Goal: Task Accomplishment & Management: Use online tool/utility

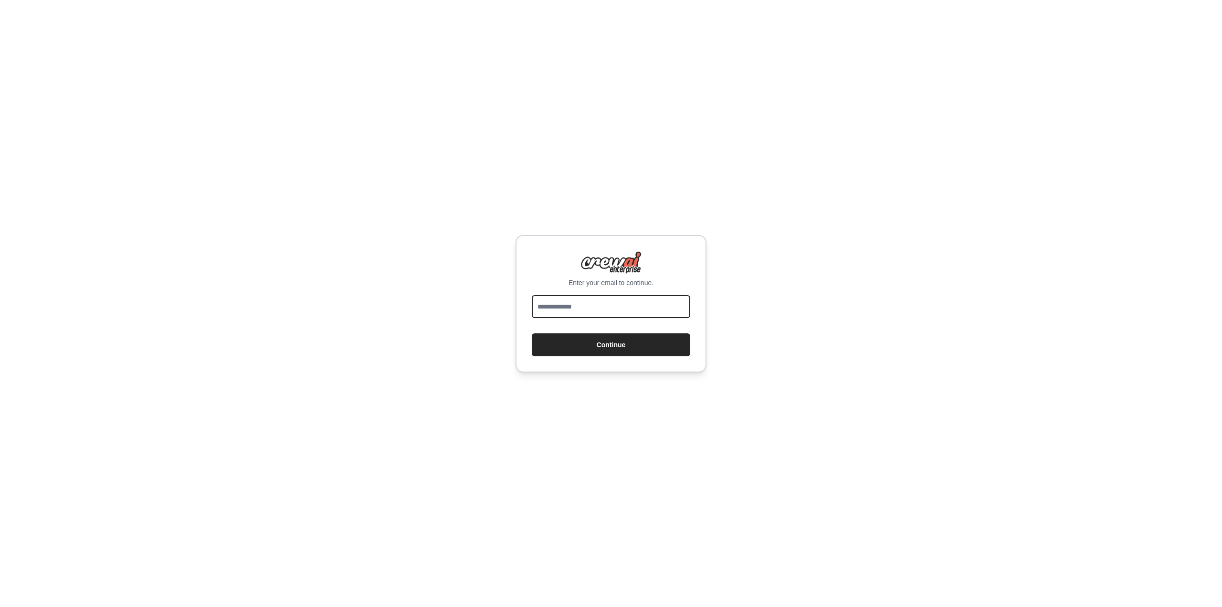
click at [579, 301] on input "email" at bounding box center [611, 306] width 159 height 23
type input "**********"
click at [606, 349] on button "Continue" at bounding box center [611, 344] width 159 height 23
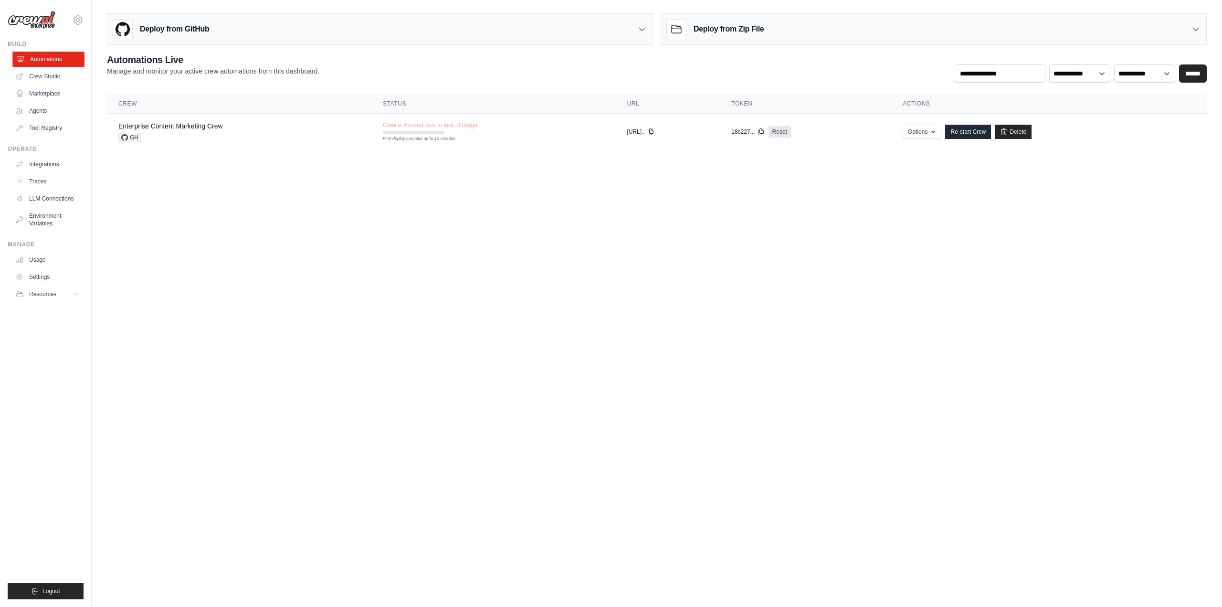
click at [31, 54] on link "Automations" at bounding box center [48, 59] width 72 height 15
click at [1028, 131] on link "Delete" at bounding box center [1013, 132] width 37 height 14
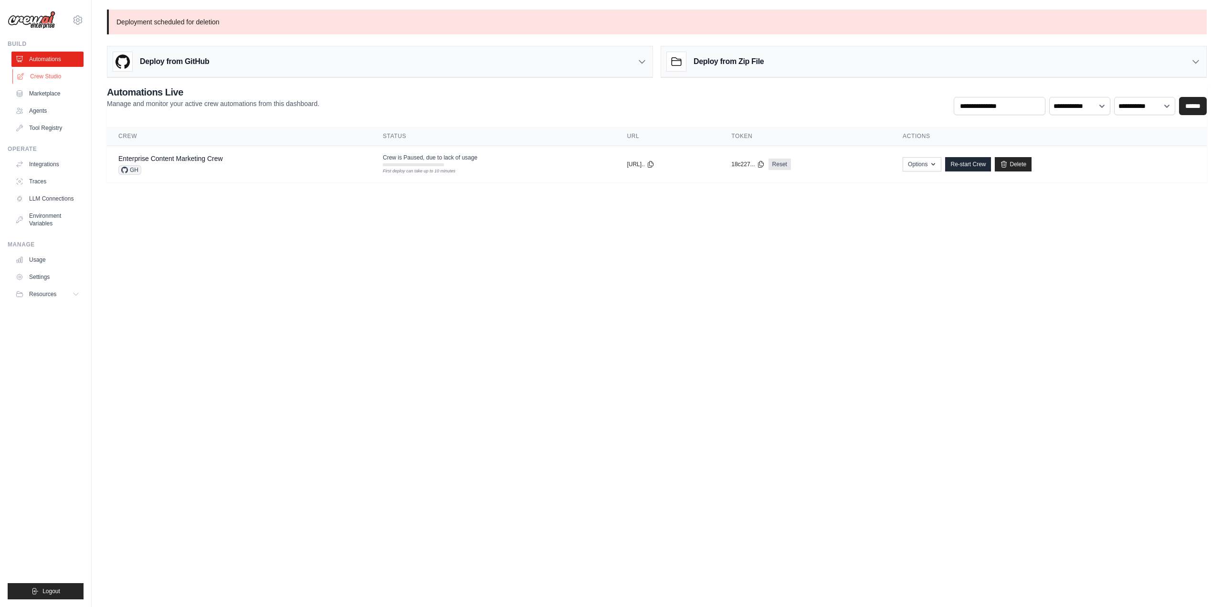
click at [48, 79] on link "Crew Studio" at bounding box center [48, 76] width 72 height 15
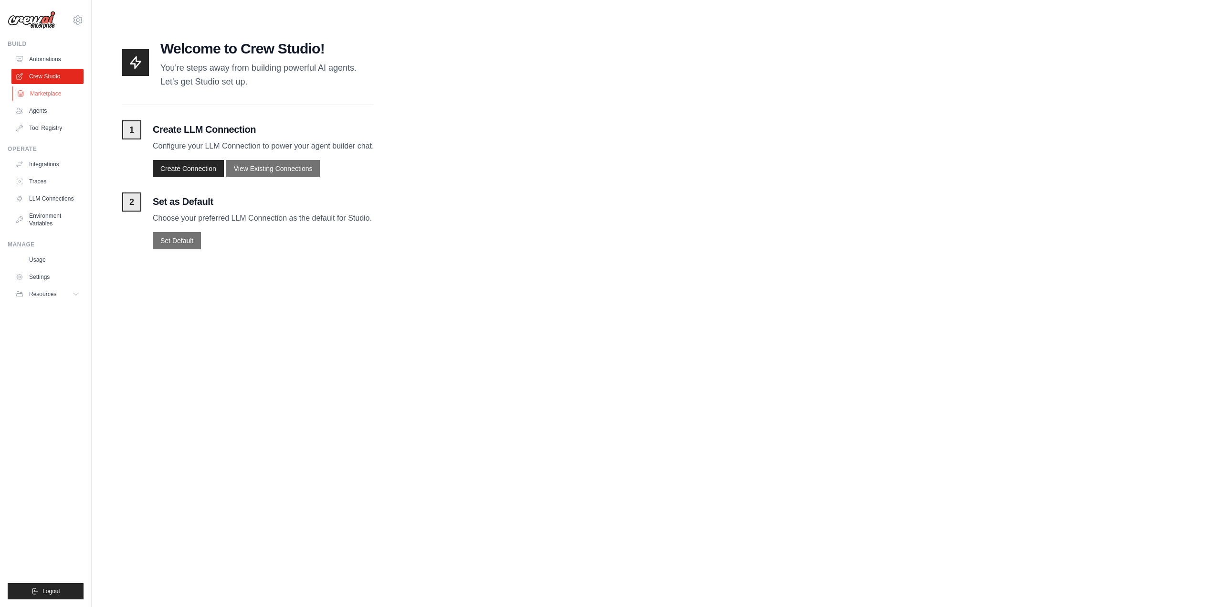
click at [51, 91] on link "Marketplace" at bounding box center [48, 93] width 72 height 15
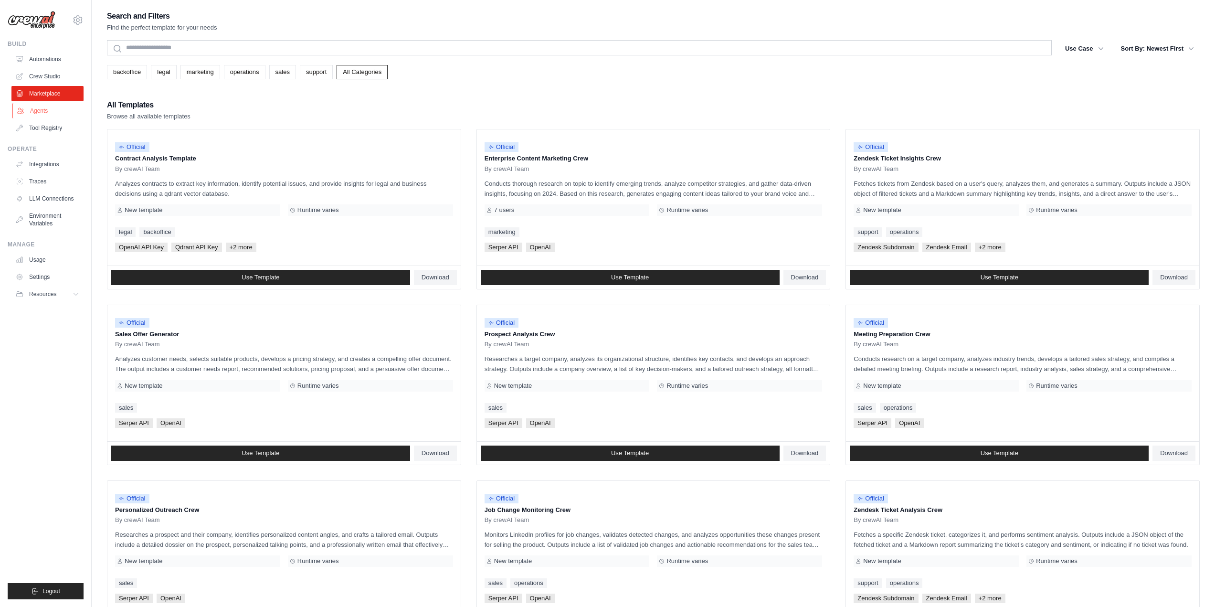
click at [43, 106] on link "Agents" at bounding box center [48, 110] width 72 height 15
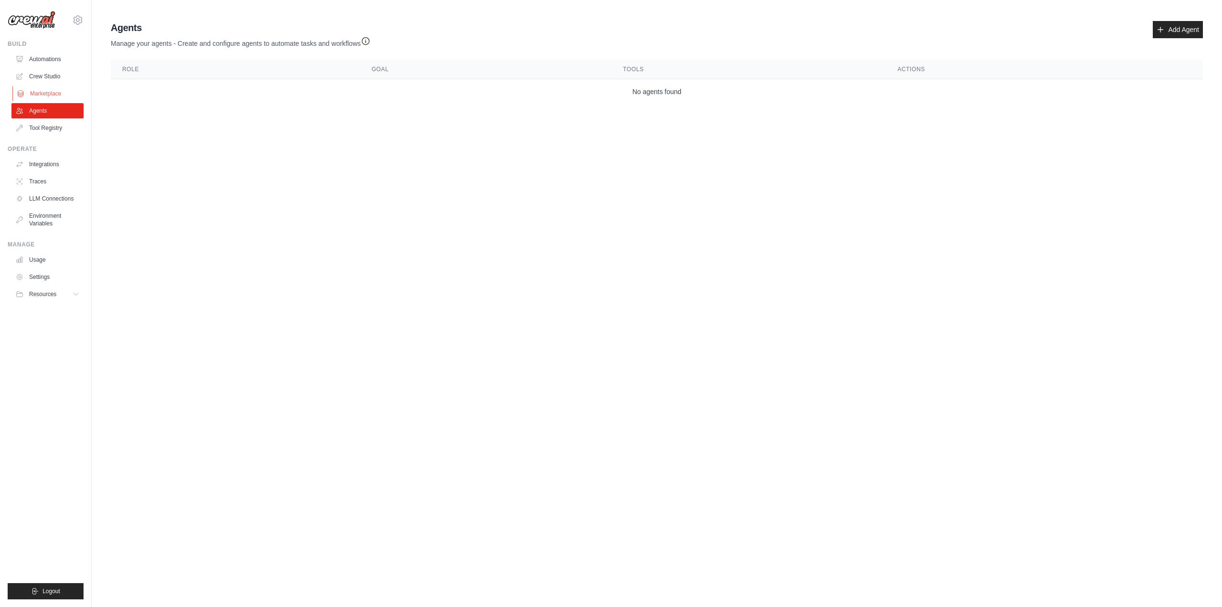
click at [32, 89] on link "Marketplace" at bounding box center [48, 93] width 72 height 15
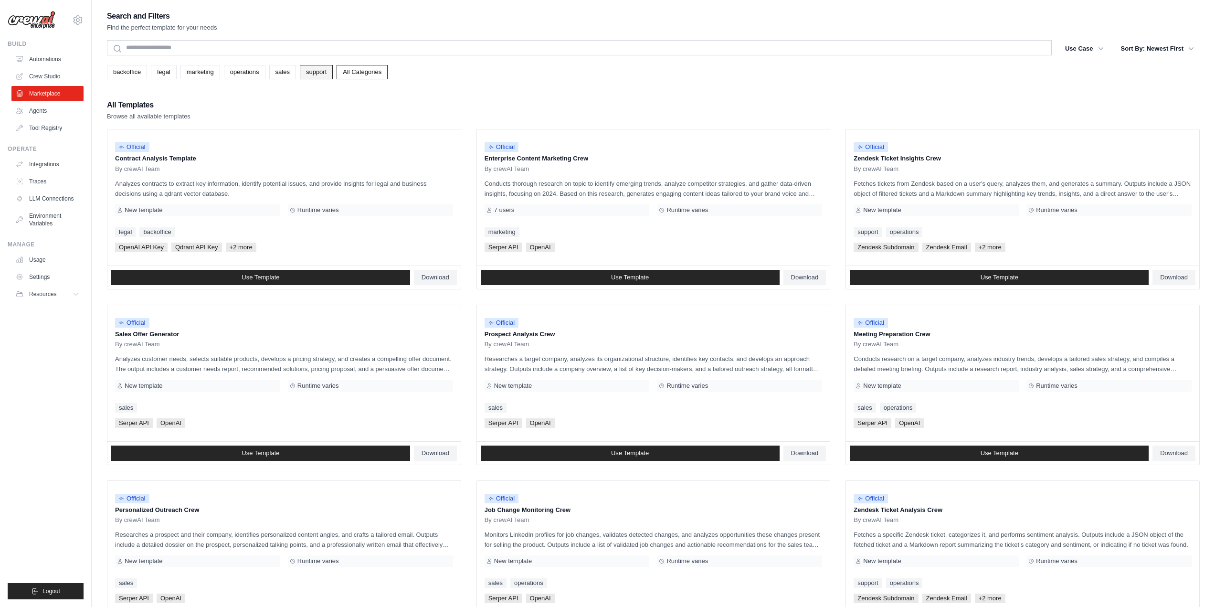
drag, startPoint x: 310, startPoint y: 70, endPoint x: 305, endPoint y: 72, distance: 6.0
click at [310, 70] on link "support" at bounding box center [316, 72] width 33 height 14
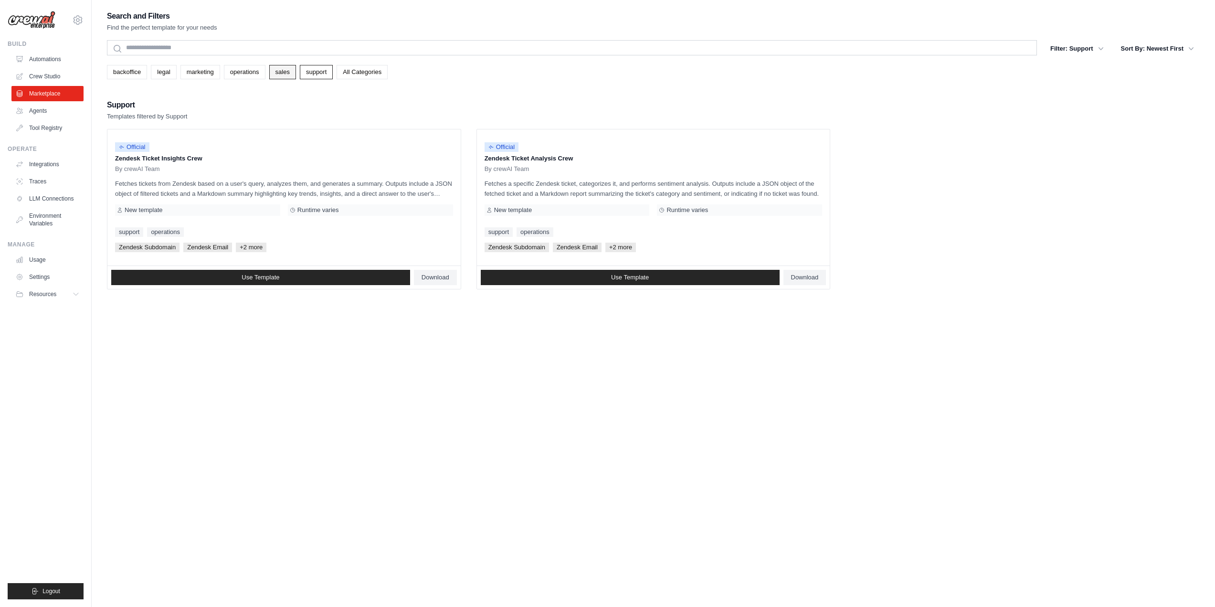
click at [283, 73] on link "sales" at bounding box center [282, 72] width 27 height 14
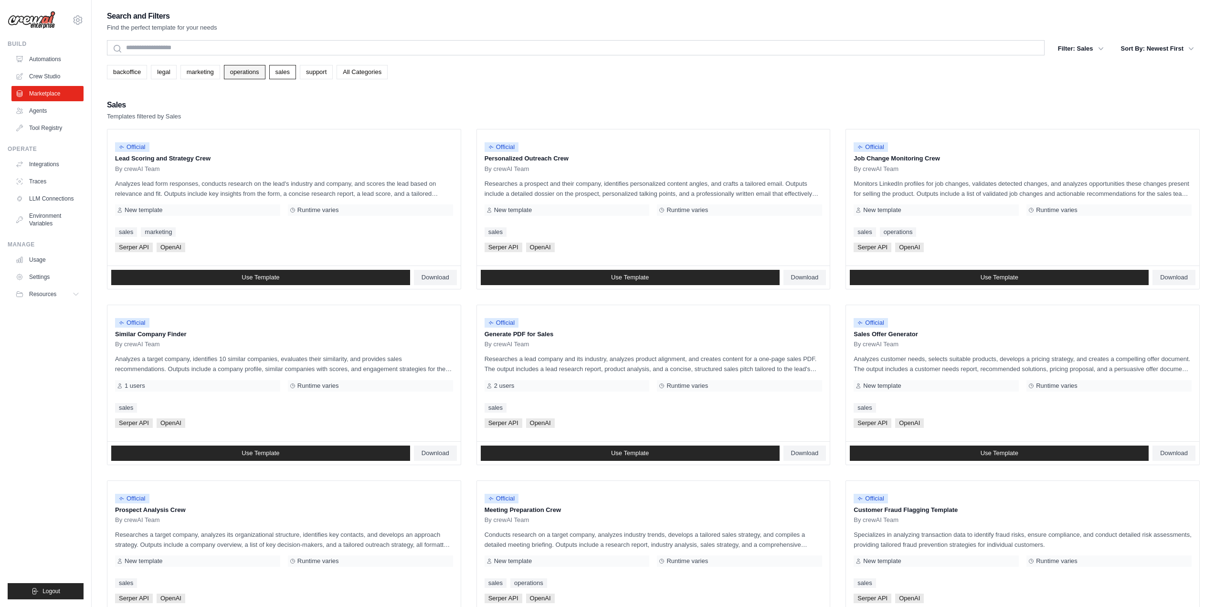
click at [242, 70] on link "operations" at bounding box center [245, 72] width 42 height 14
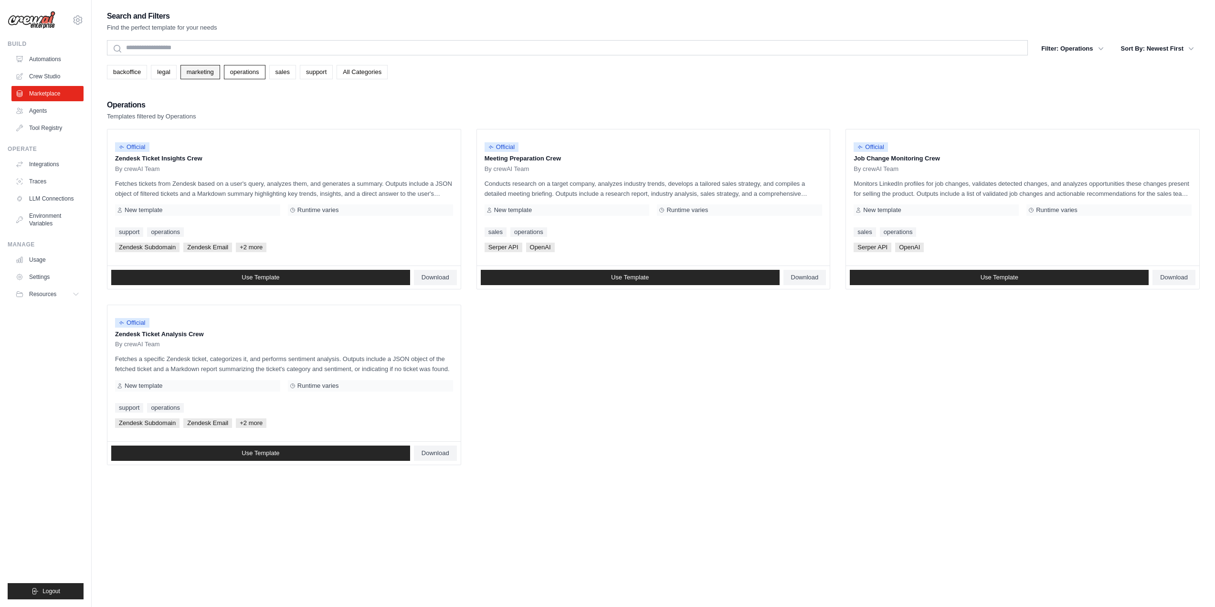
click at [207, 76] on link "marketing" at bounding box center [200, 72] width 40 height 14
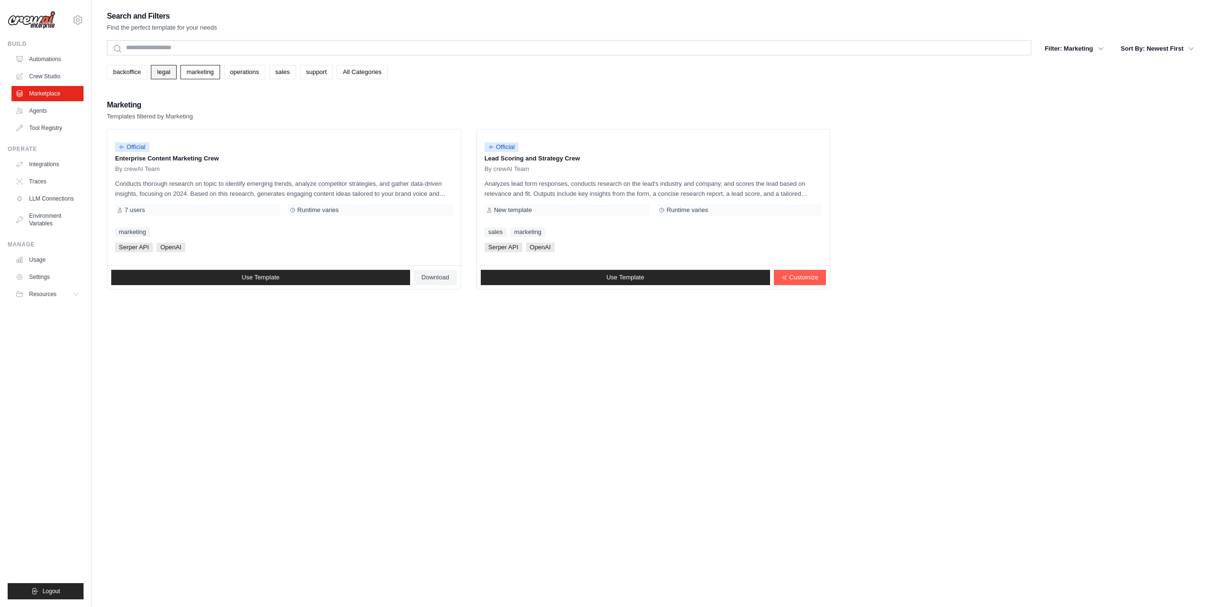
click at [164, 72] on link "legal" at bounding box center [163, 72] width 25 height 14
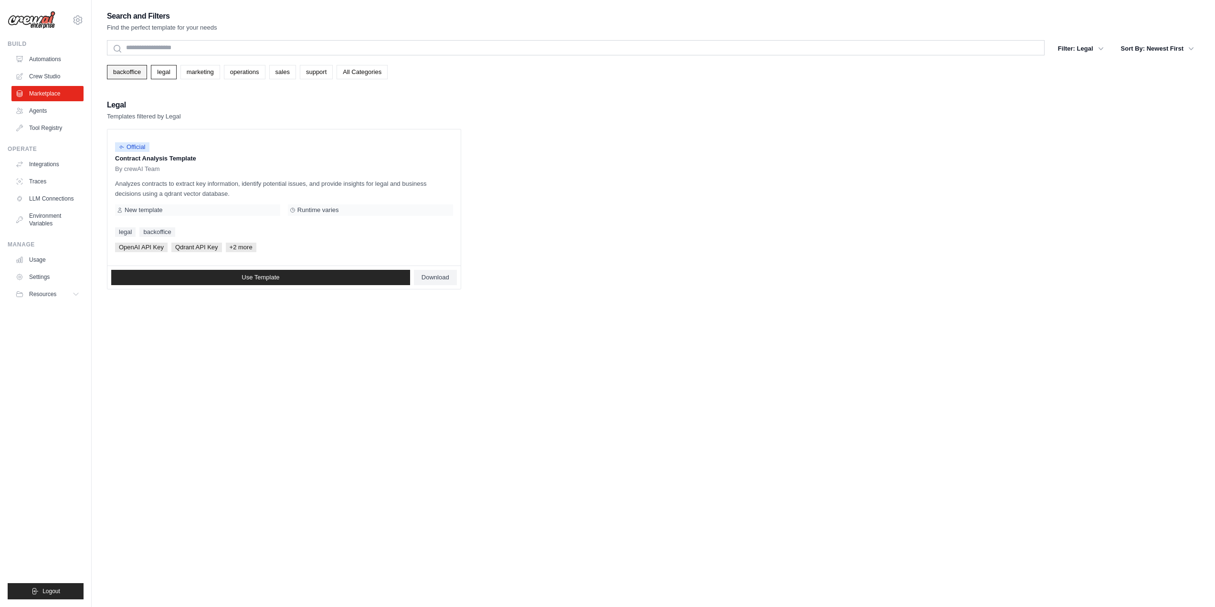
click at [147, 69] on link "backoffice" at bounding box center [127, 72] width 40 height 14
click at [55, 163] on link "Integrations" at bounding box center [48, 164] width 72 height 15
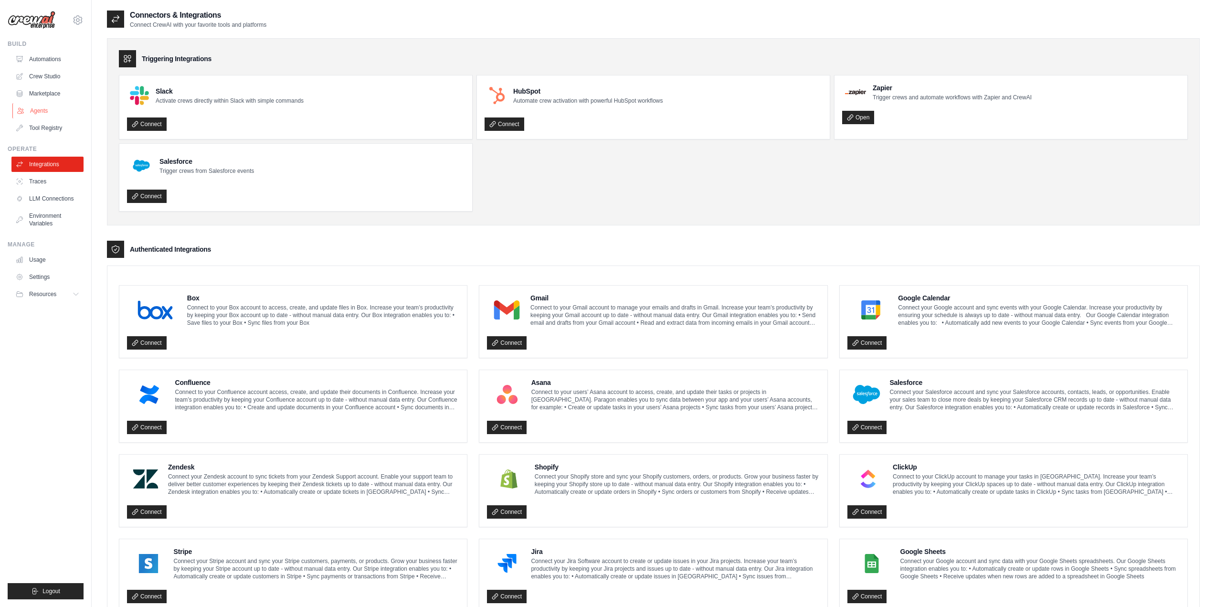
click at [42, 113] on link "Agents" at bounding box center [48, 110] width 72 height 15
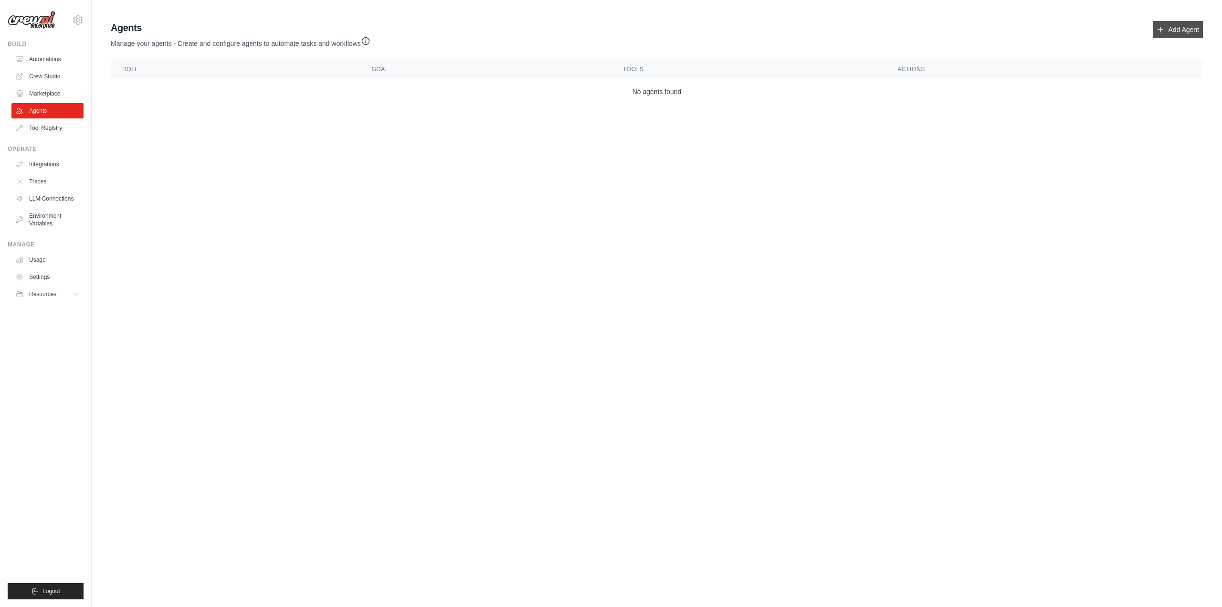
click at [1176, 27] on link "Add Agent" at bounding box center [1178, 29] width 50 height 17
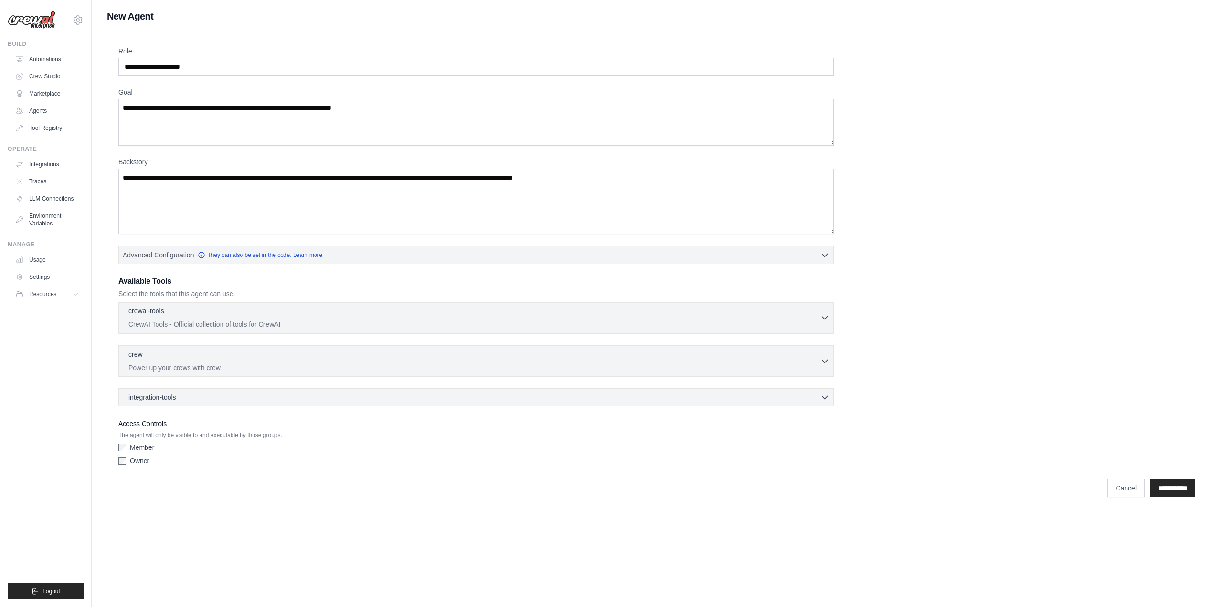
click at [280, 314] on div "crewai-tools 0 selected" at bounding box center [474, 311] width 692 height 11
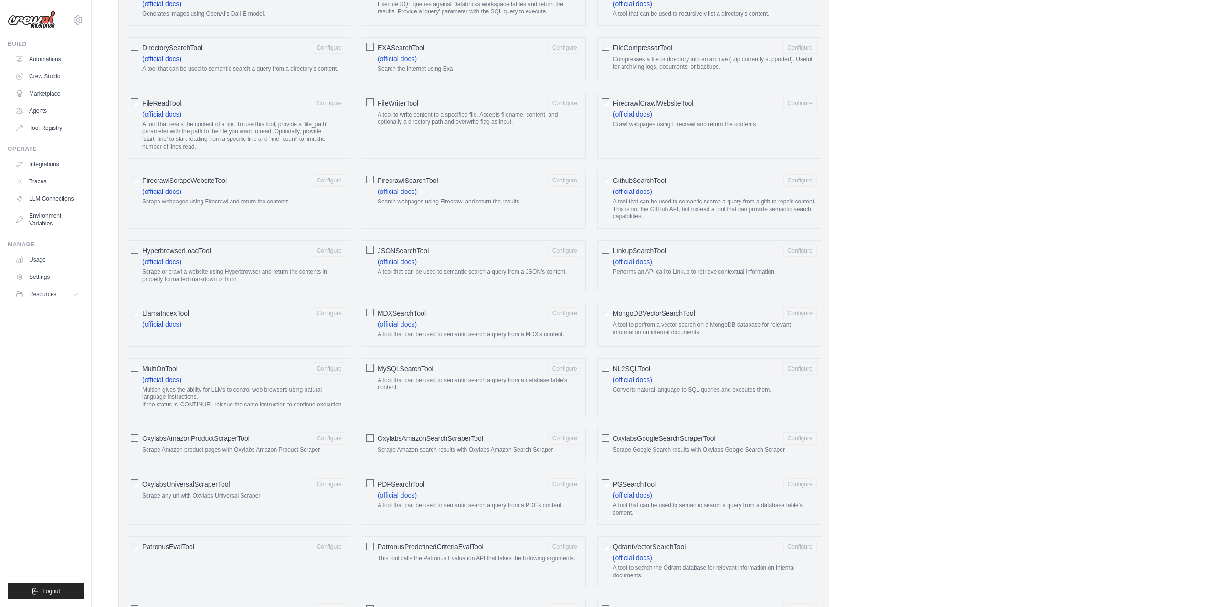
scroll to position [716, 0]
